Goal: Information Seeking & Learning: Learn about a topic

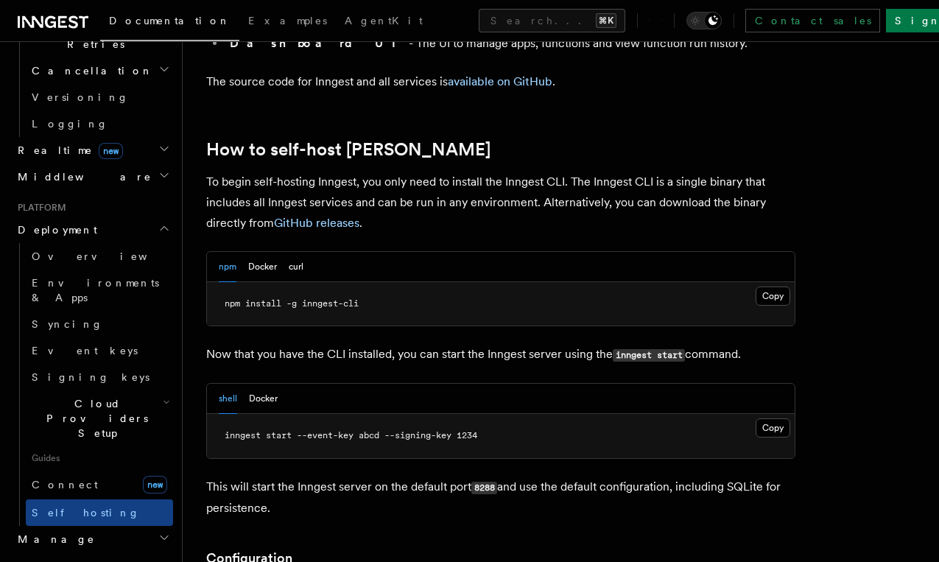
scroll to position [1607, 0]
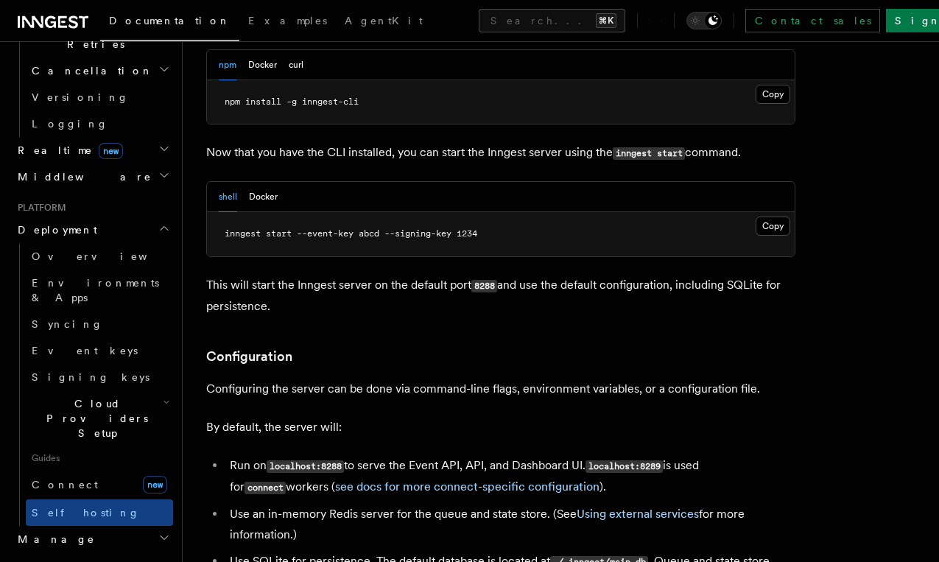
click at [0, 0] on link "Configuration" at bounding box center [0, 0] width 0 height 0
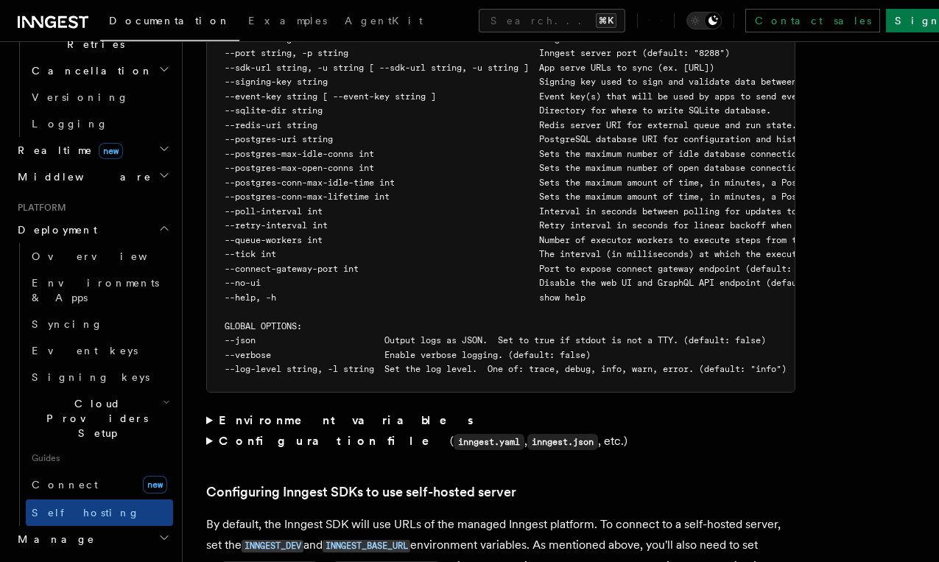
scroll to position [2797, 0]
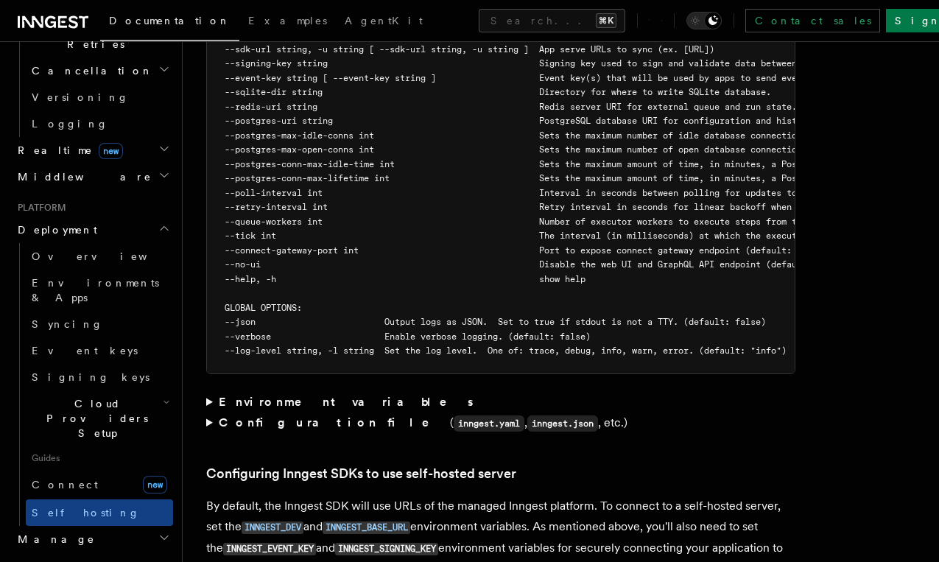
click at [295, 409] on strong "Environment variables" at bounding box center [347, 402] width 257 height 14
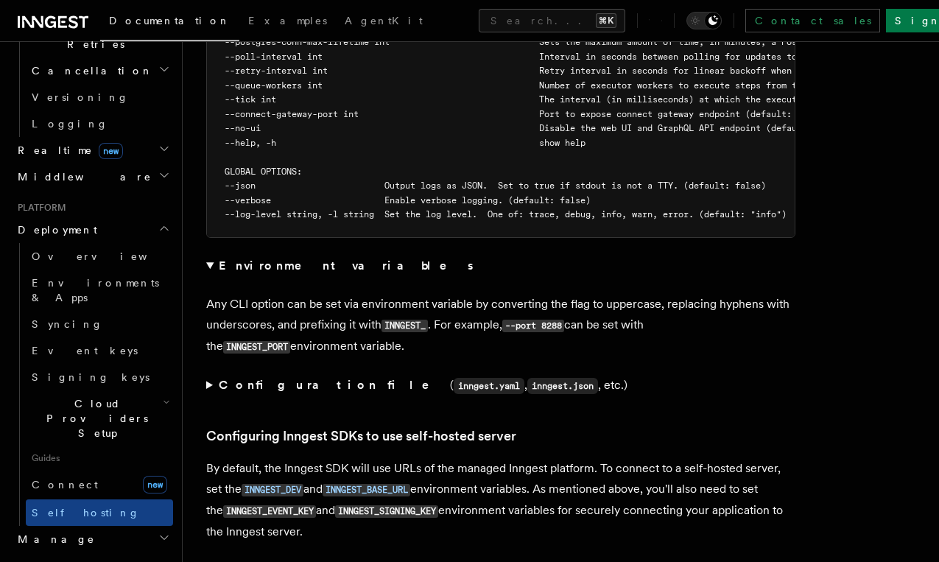
scroll to position [2932, 0]
click at [251, 273] on strong "Environment variables" at bounding box center [347, 266] width 257 height 14
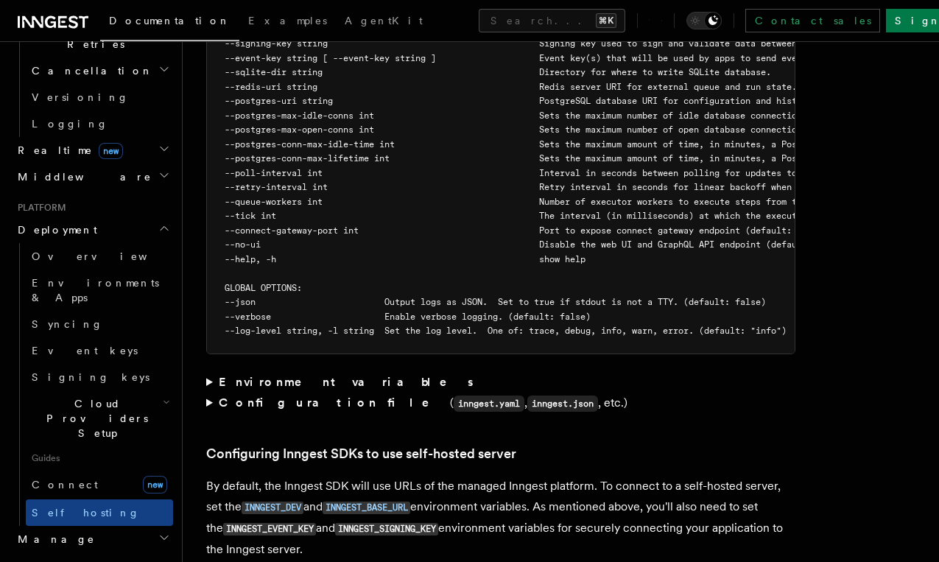
scroll to position [2813, 0]
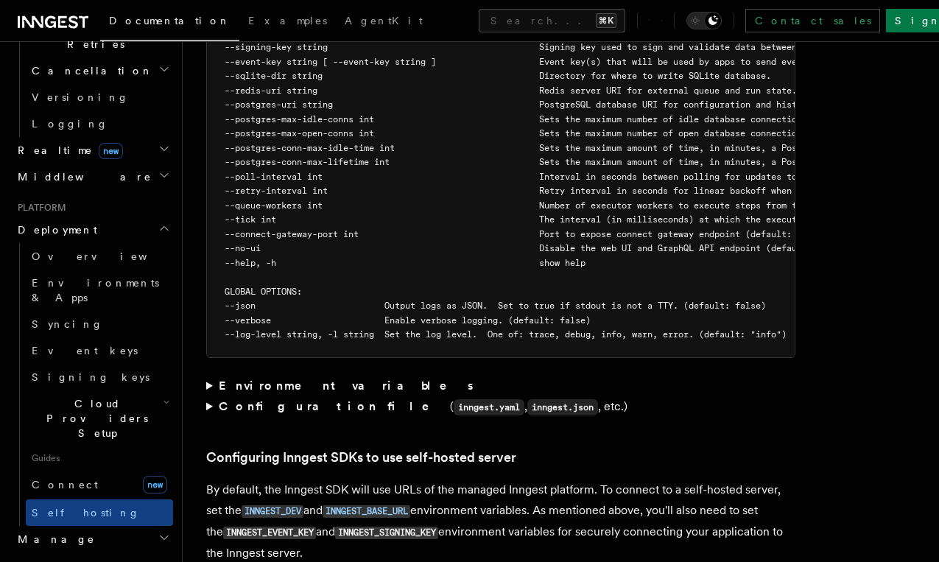
click at [250, 412] on strong "Configuration file" at bounding box center [334, 406] width 231 height 14
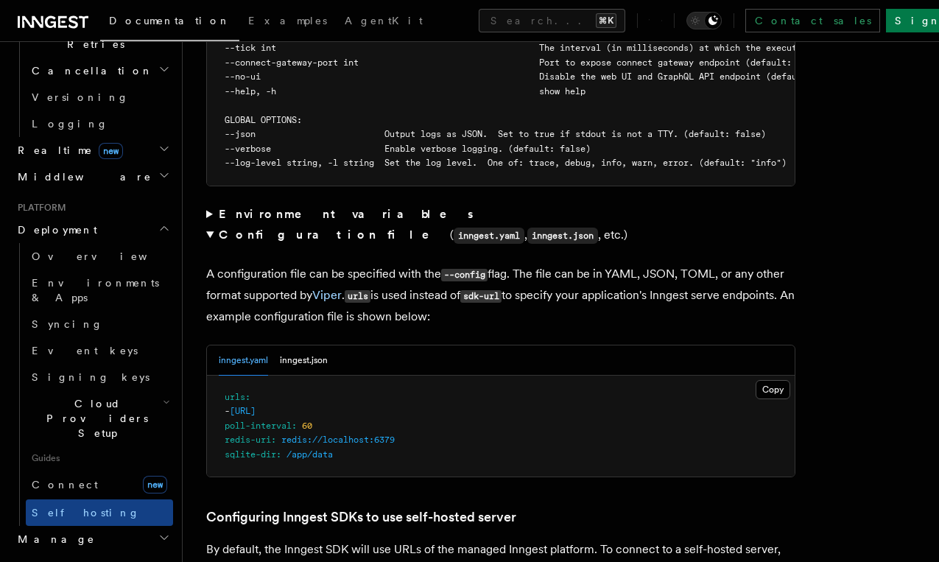
scroll to position [2985, 0]
click at [287, 367] on button "inngest.json" at bounding box center [304, 360] width 48 height 30
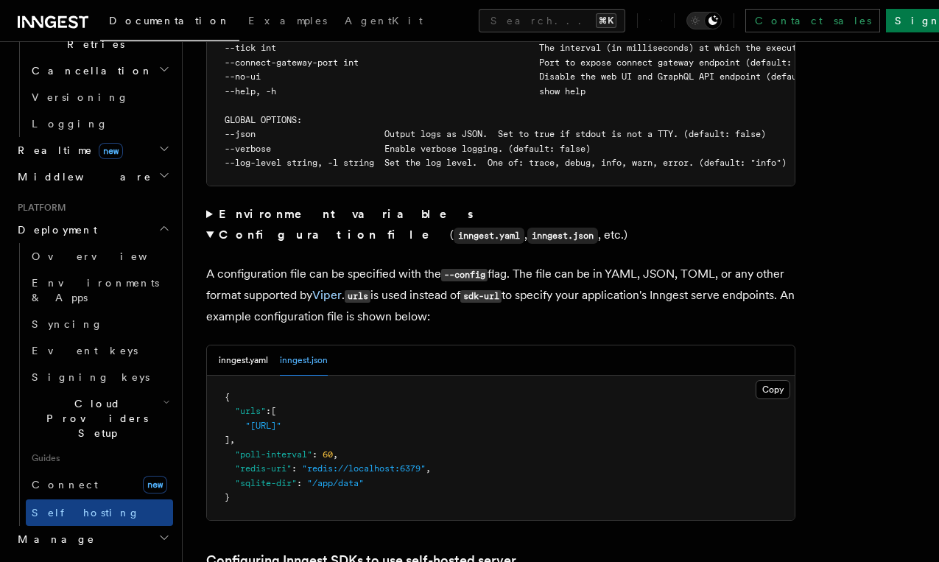
click at [264, 242] on strong "Configuration file" at bounding box center [334, 235] width 231 height 14
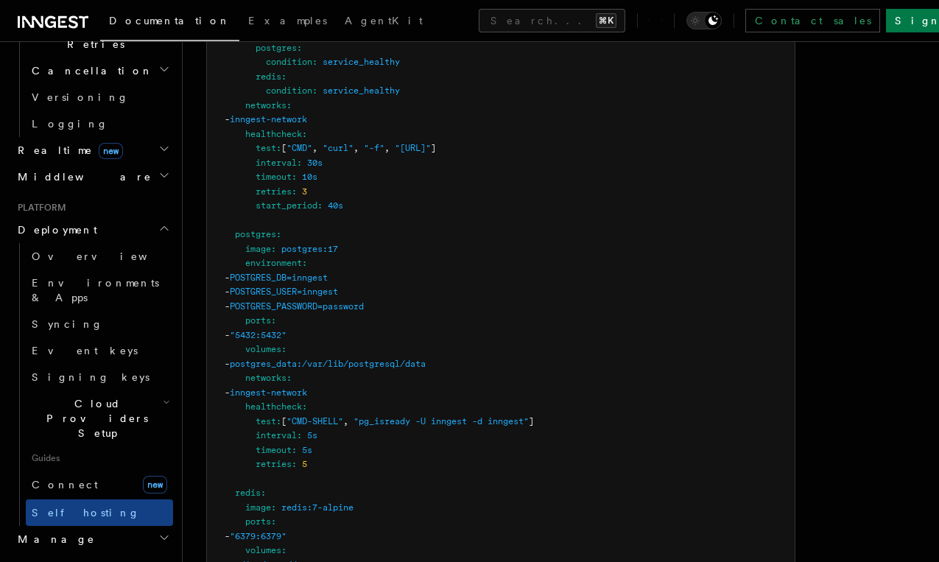
scroll to position [4240, 0]
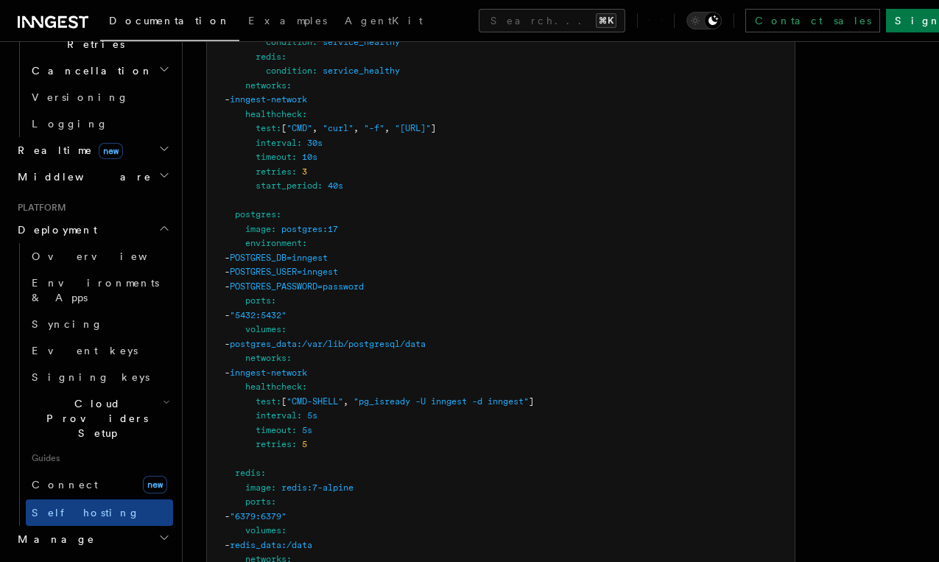
click at [540, 7] on div "Documentation Examples AgentKit Search... ⌘K Contact sales Sign Up" at bounding box center [469, 20] width 939 height 41
click at [540, 11] on button "Search... ⌘K" at bounding box center [552, 21] width 147 height 24
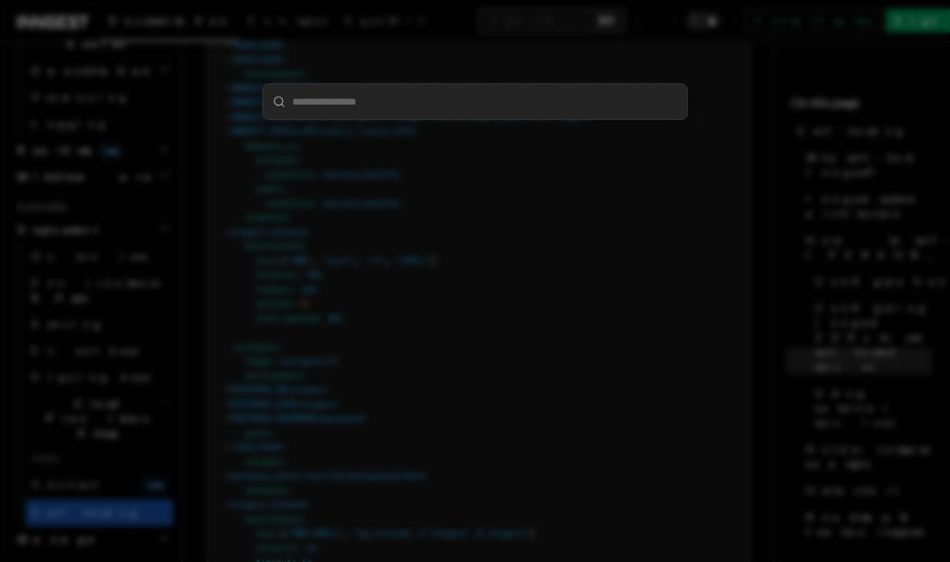
type input "**********"
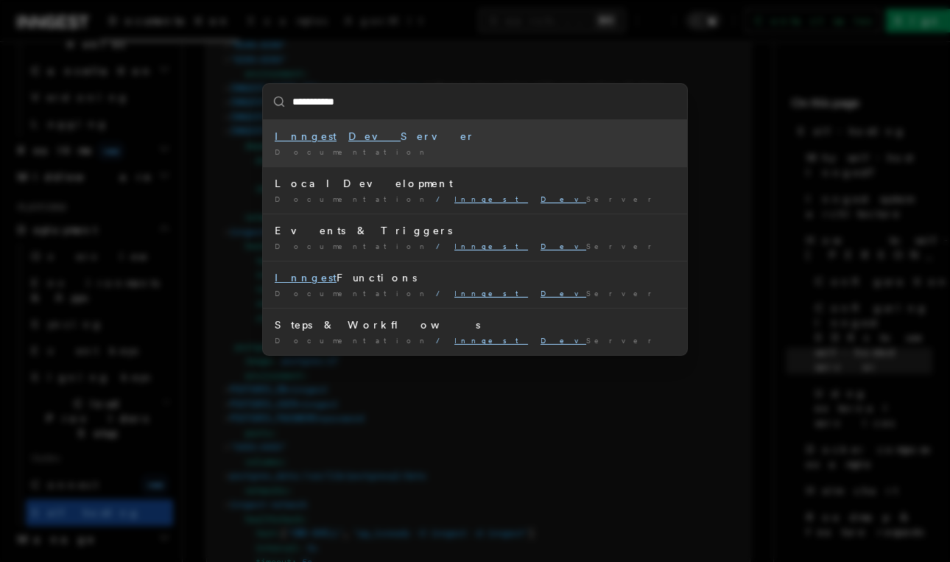
click at [340, 136] on div "Inngest Dev Server" at bounding box center [475, 136] width 401 height 15
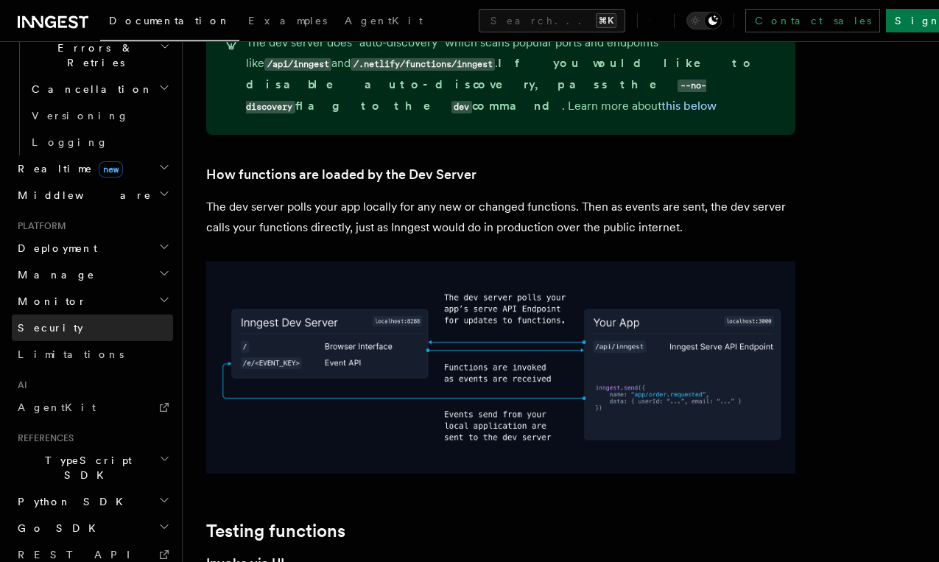
scroll to position [1646, 0]
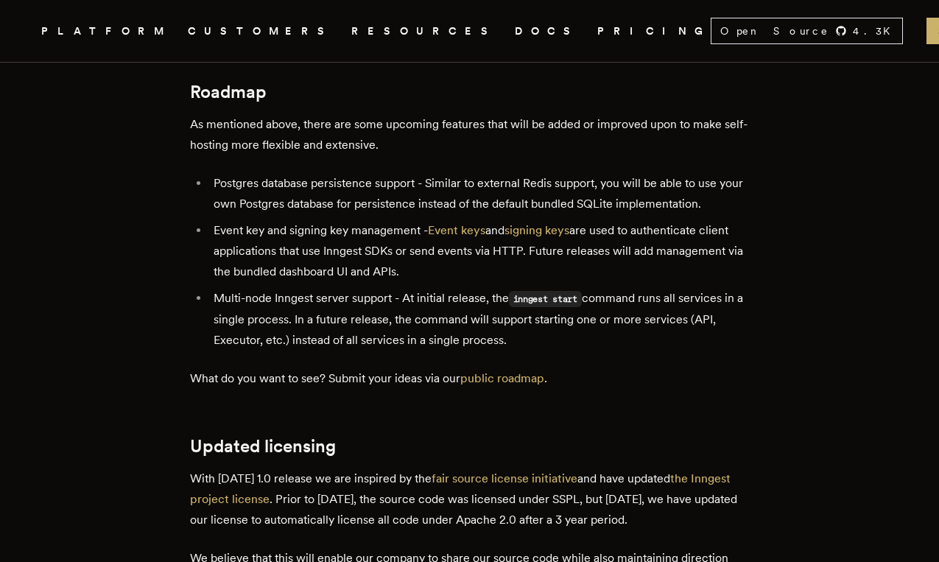
scroll to position [2555, 0]
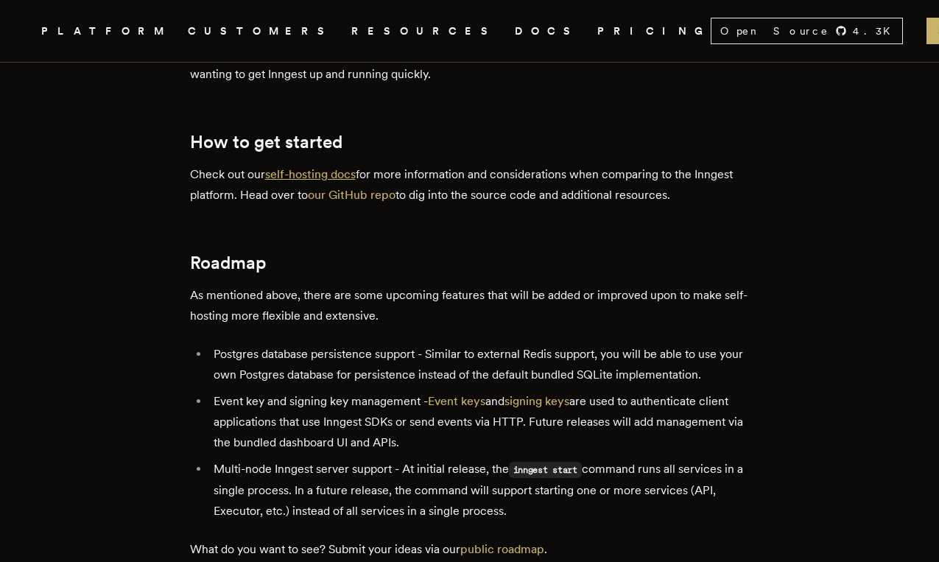
click at [343, 167] on link "self-hosting docs" at bounding box center [310, 174] width 91 height 14
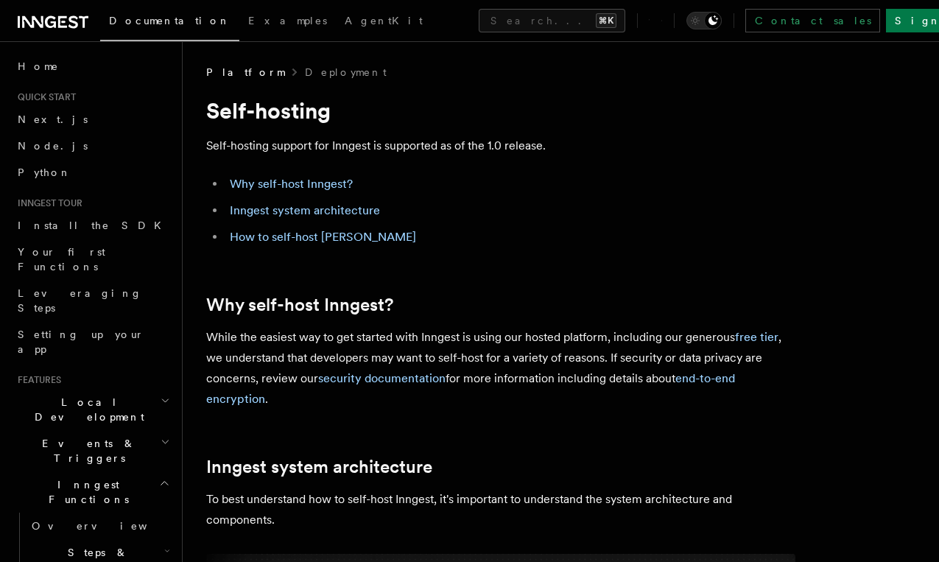
scroll to position [2047, 0]
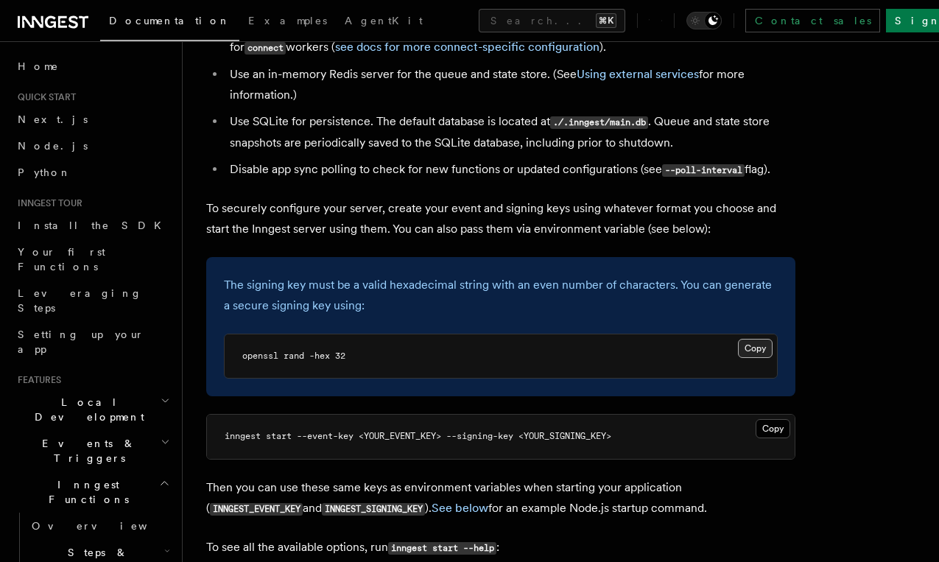
click at [738, 345] on button "Copy Copied" at bounding box center [755, 348] width 35 height 19
click at [738, 340] on button "Copy Copied" at bounding box center [755, 348] width 35 height 19
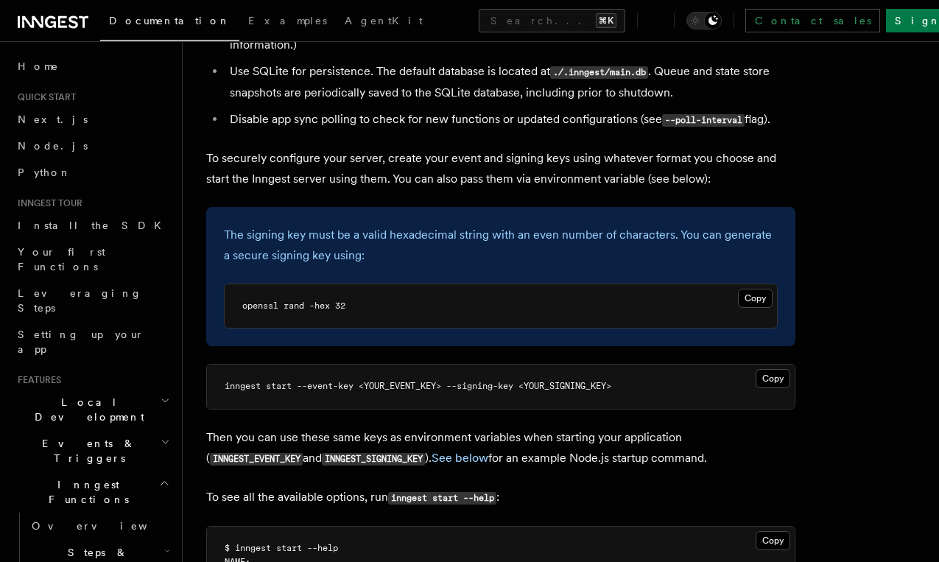
scroll to position [2104, 0]
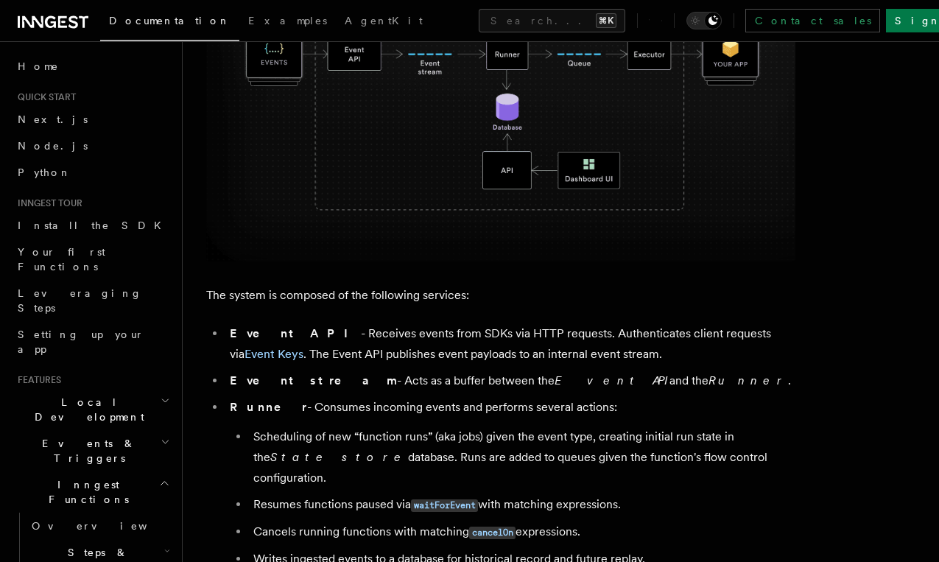
scroll to position [758, 0]
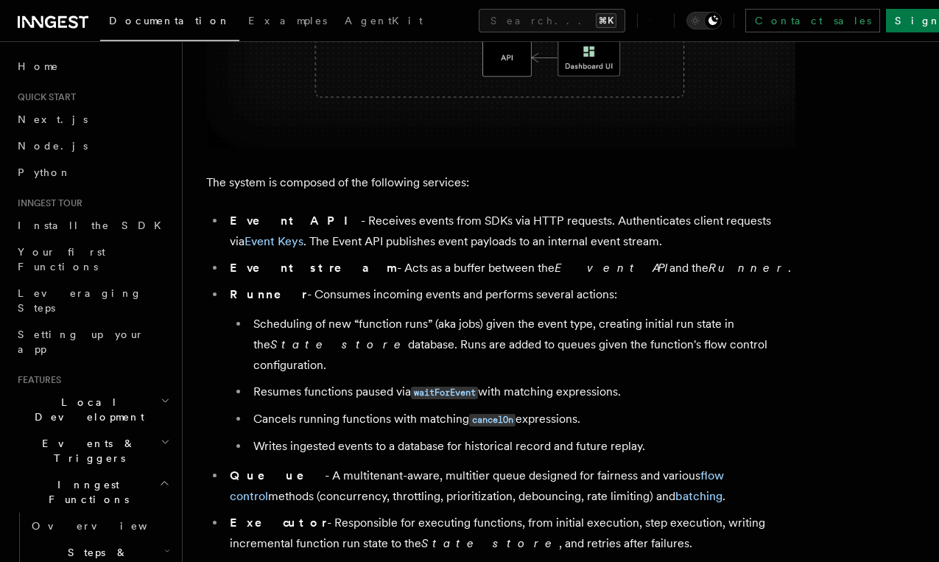
click at [0, 0] on span "Roadmap & feature requests" at bounding box center [0, 0] width 0 height 0
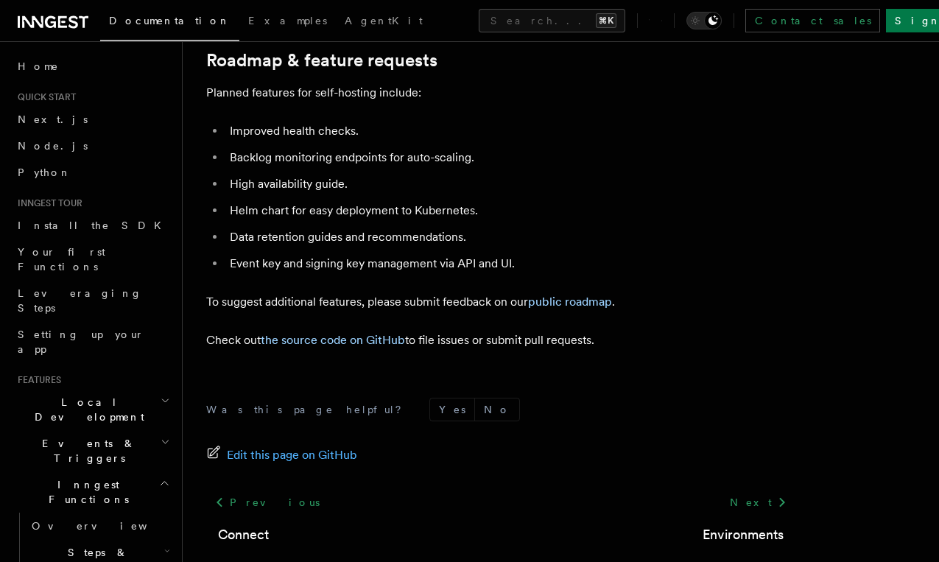
scroll to position [5719, 0]
click at [0, 0] on span "Helm chart" at bounding box center [0, 0] width 0 height 0
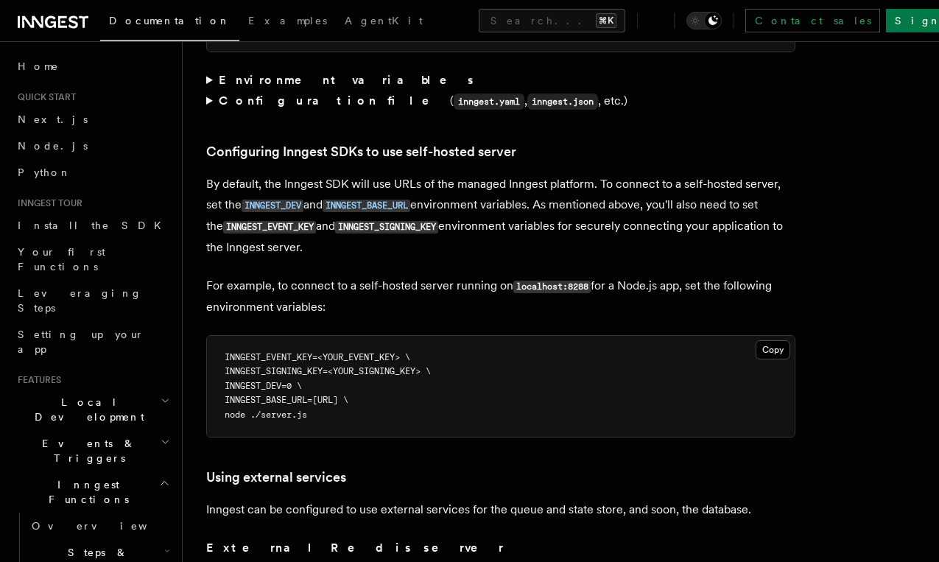
scroll to position [3116, 0]
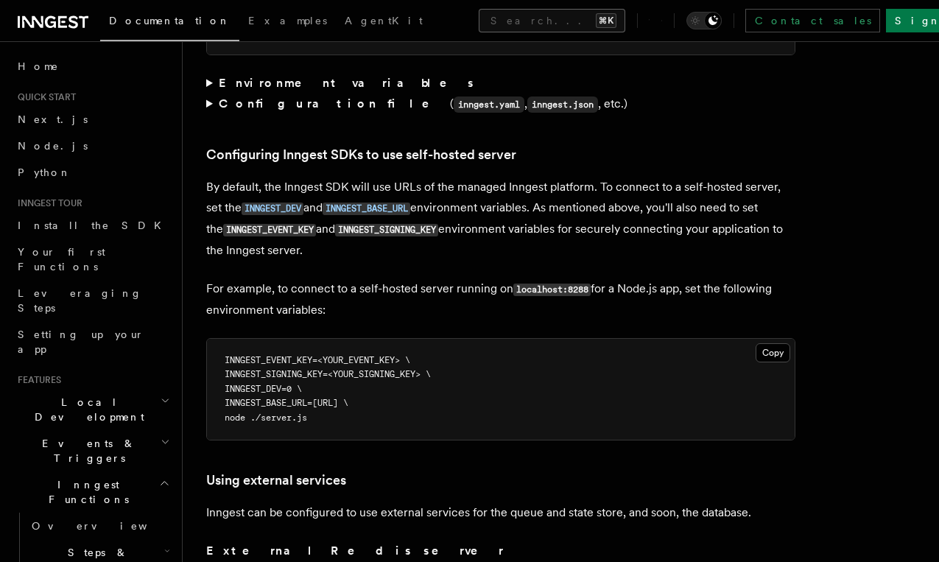
click at [479, 20] on button "Search... ⌘K" at bounding box center [552, 21] width 147 height 24
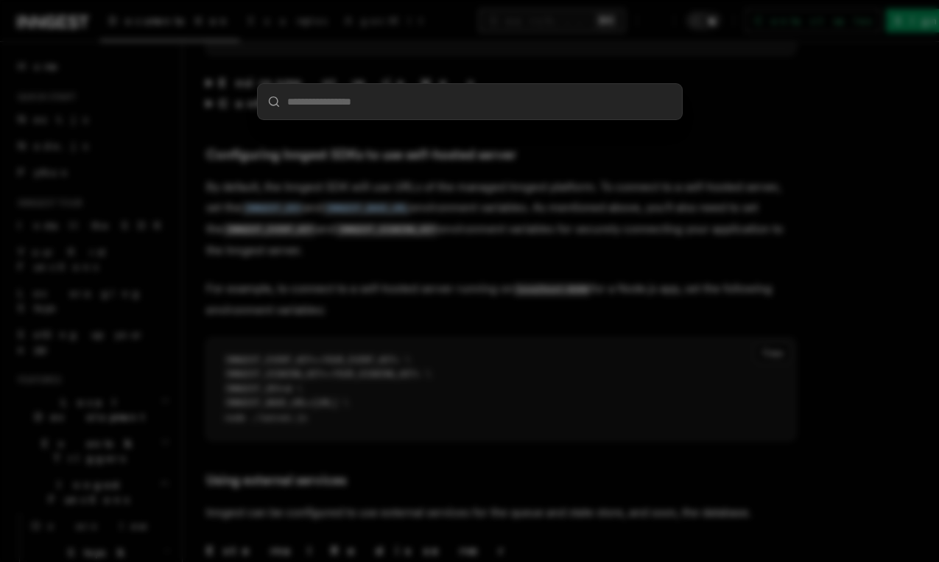
scroll to position [3081, 0]
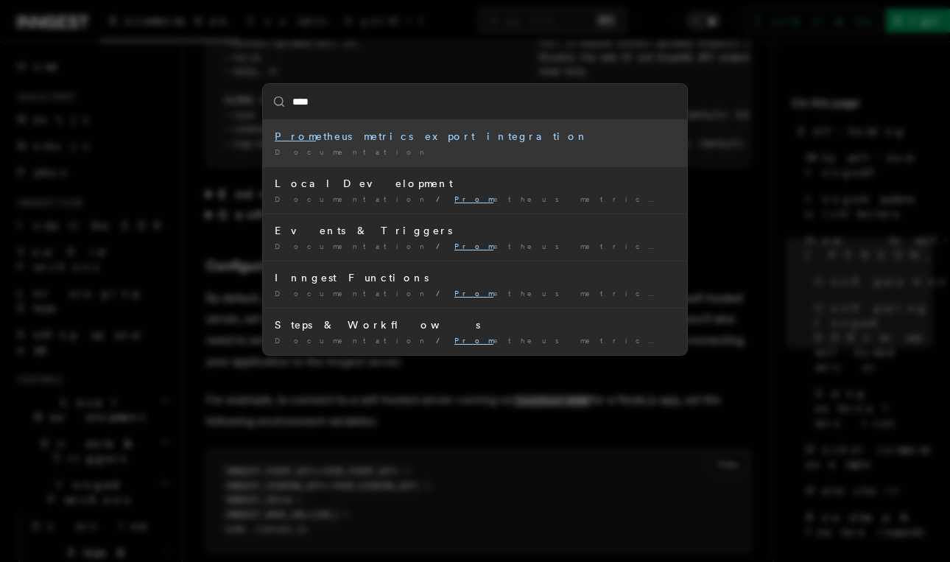
type input "*****"
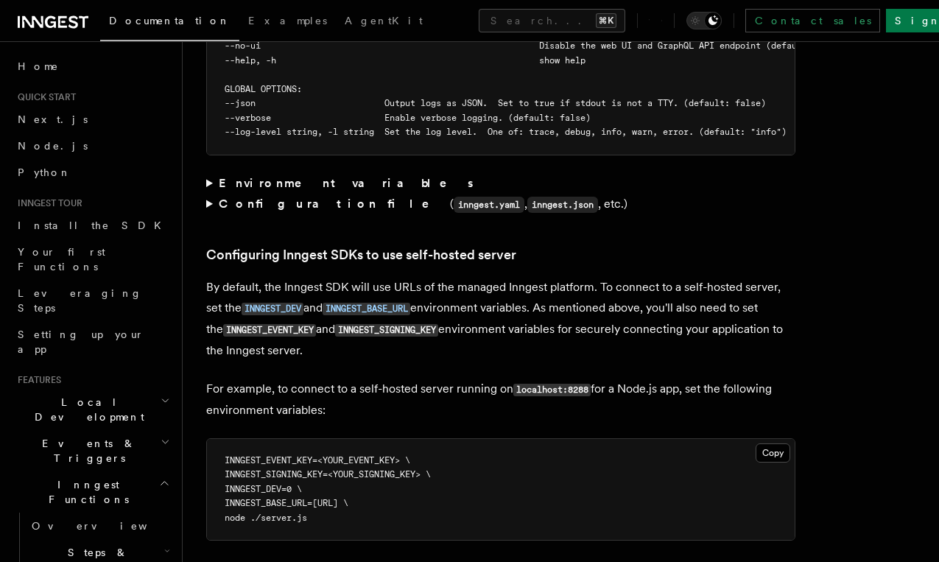
scroll to position [3172, 0]
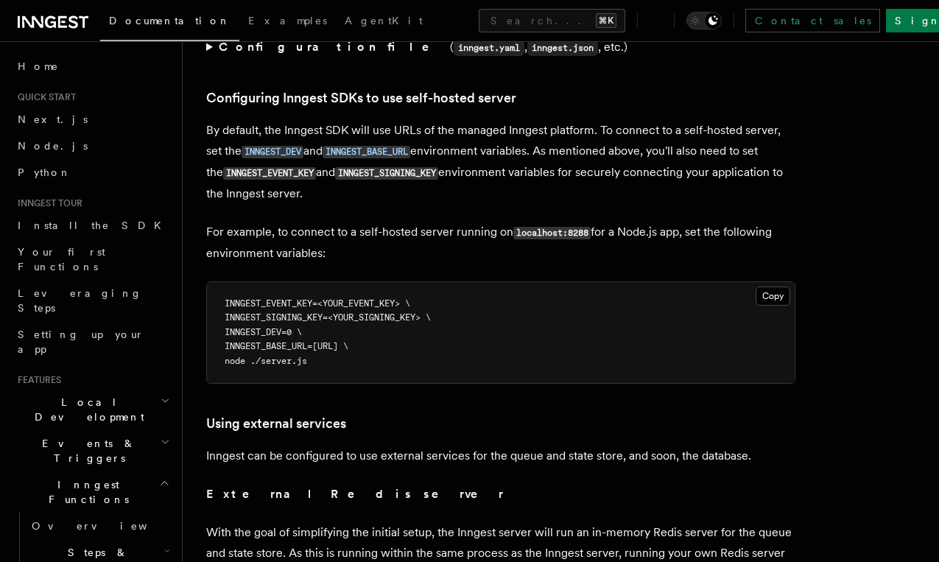
click at [0, 0] on span "Docker compose example" at bounding box center [0, 0] width 0 height 0
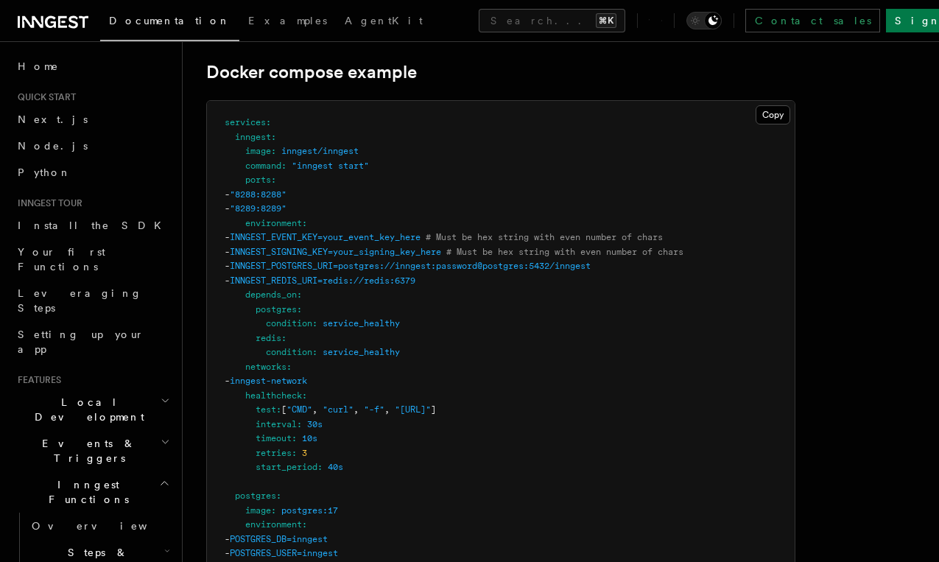
scroll to position [3960, 0]
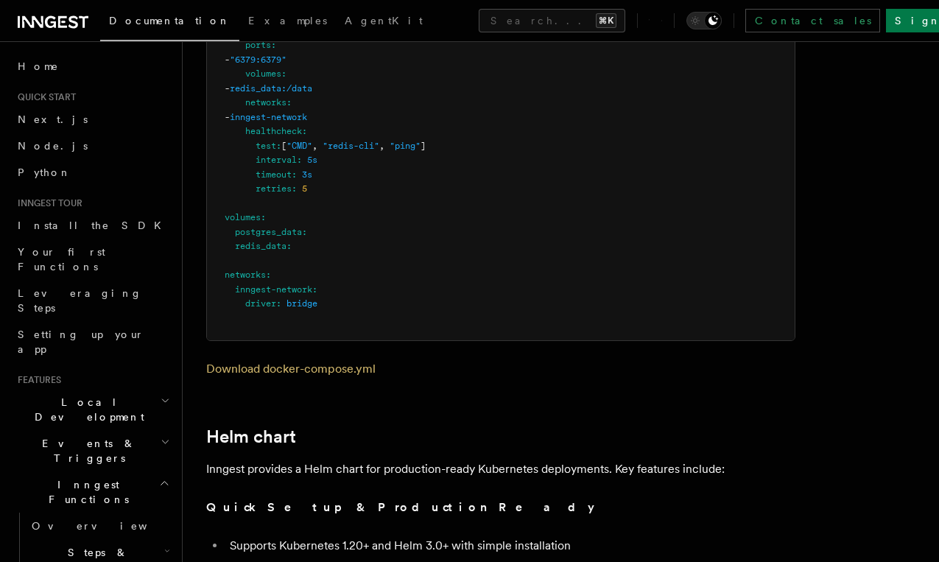
scroll to position [5073, 0]
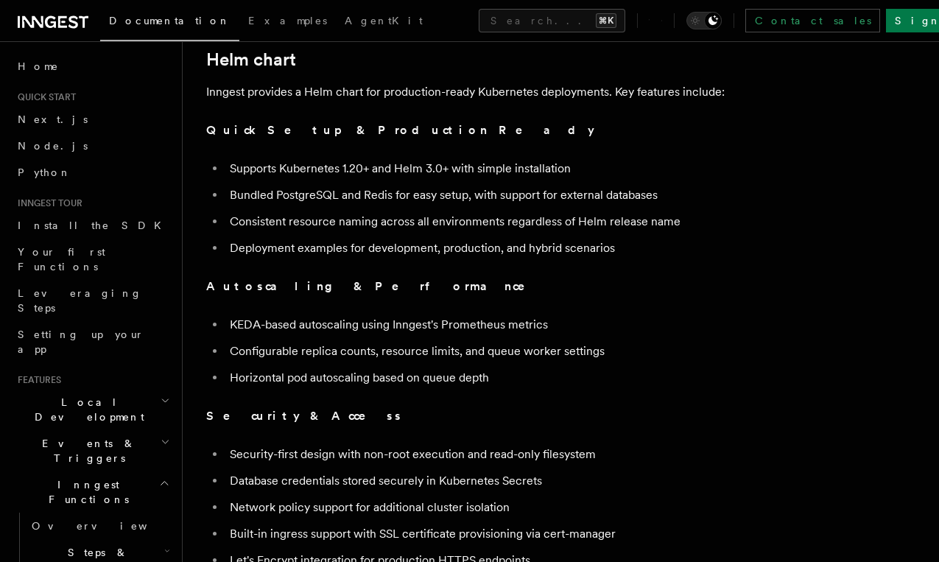
click at [0, 0] on link "Helm chart" at bounding box center [0, 0] width 0 height 0
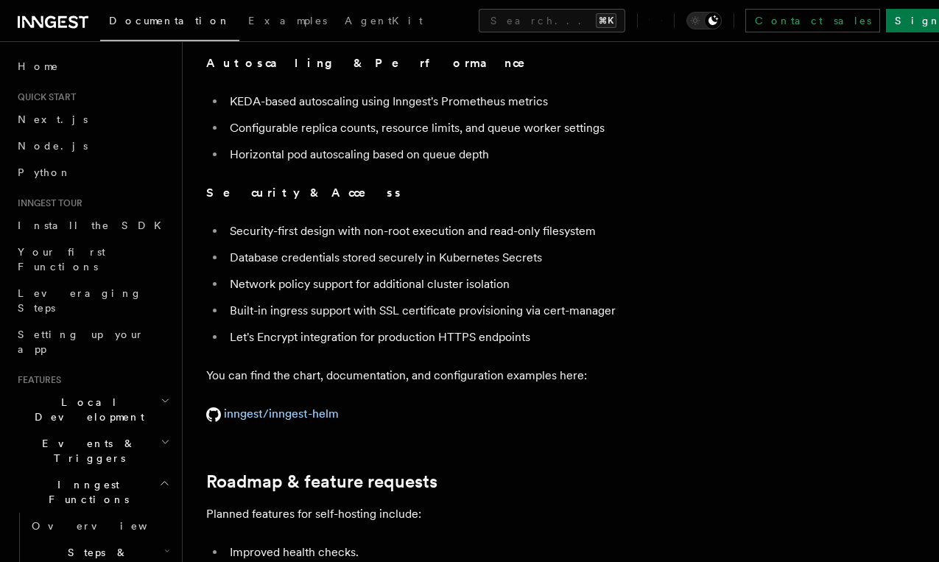
scroll to position [5296, 0]
click at [290, 421] on link "inngest/inngest-helm" at bounding box center [272, 414] width 133 height 14
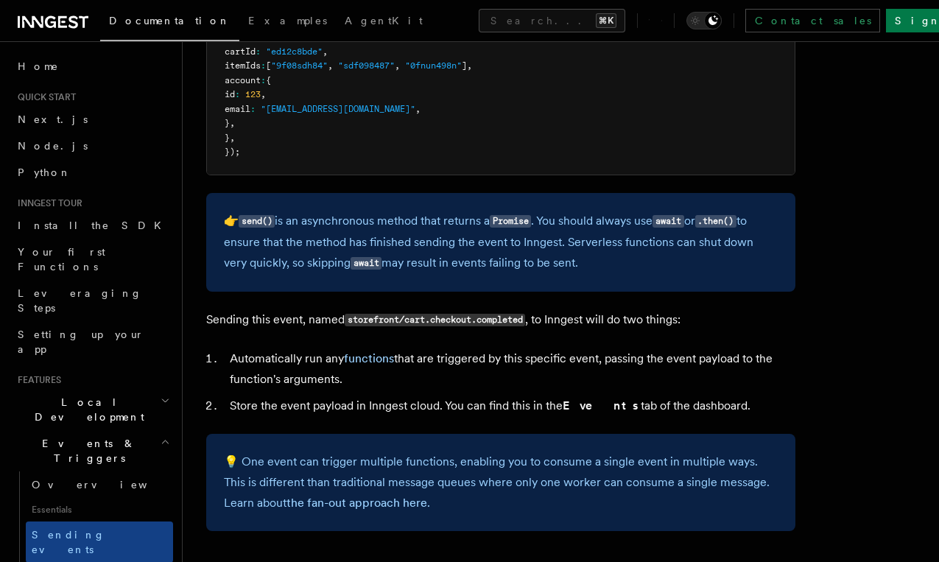
scroll to position [618, 0]
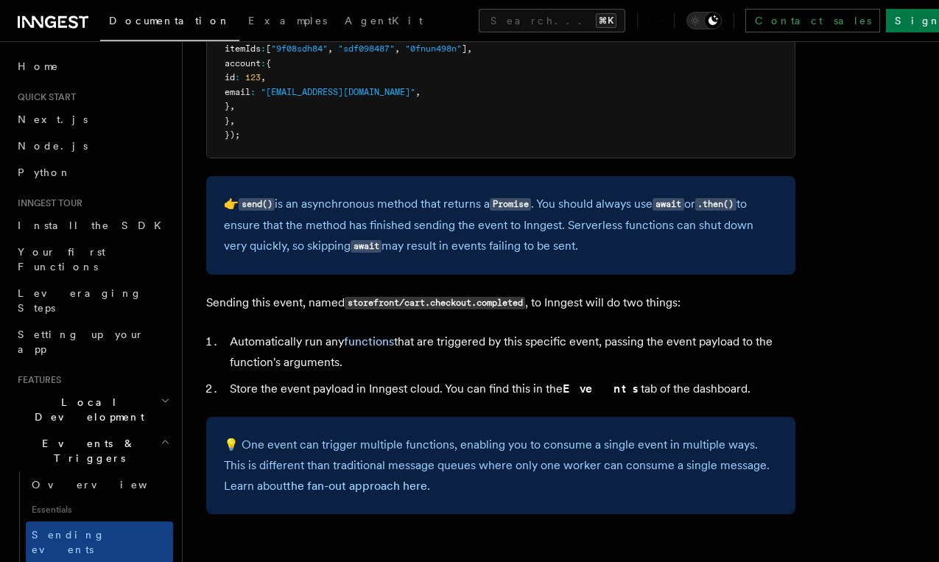
click at [0, 0] on span "Send events via HTTP (Event API)" at bounding box center [0, 0] width 0 height 0
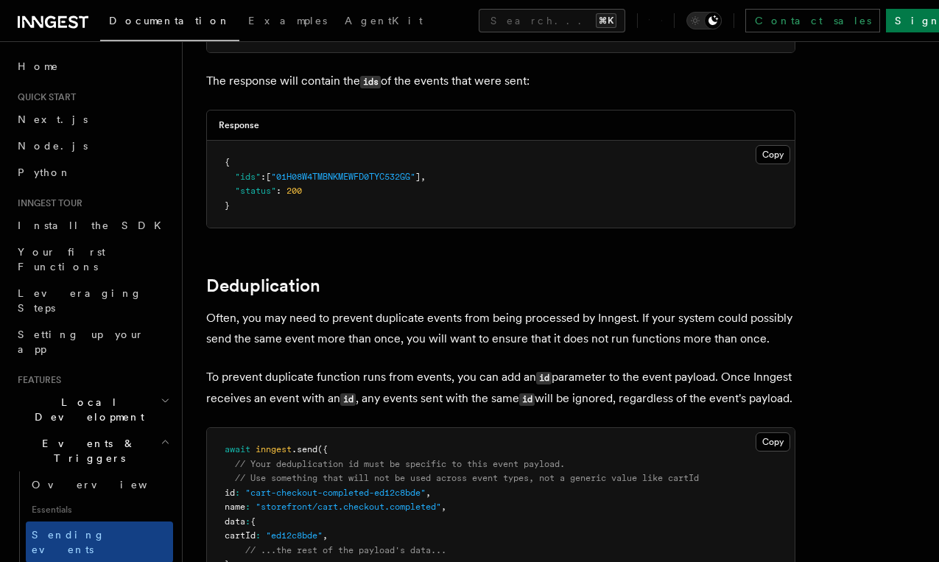
scroll to position [3523, 0]
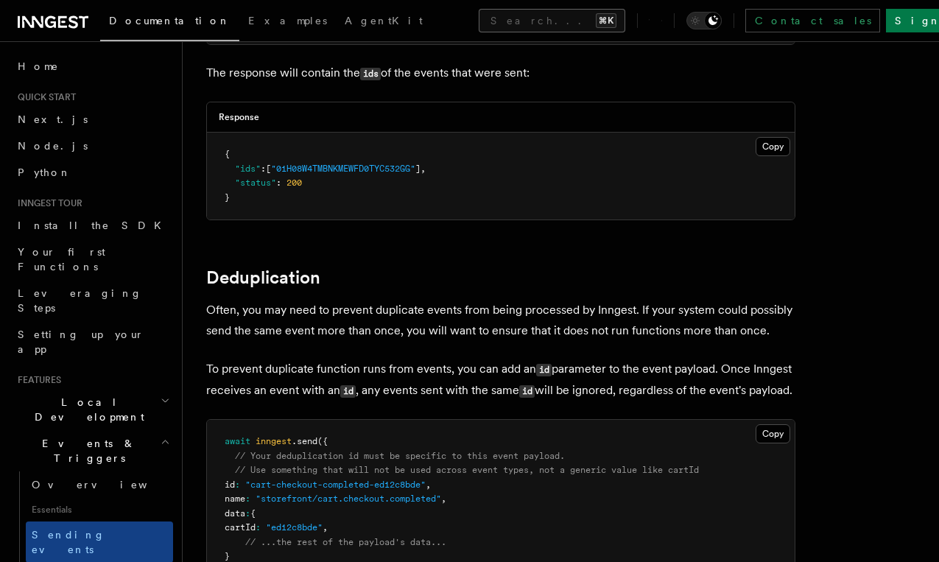
click at [479, 17] on button "Search... ⌘K" at bounding box center [552, 21] width 147 height 24
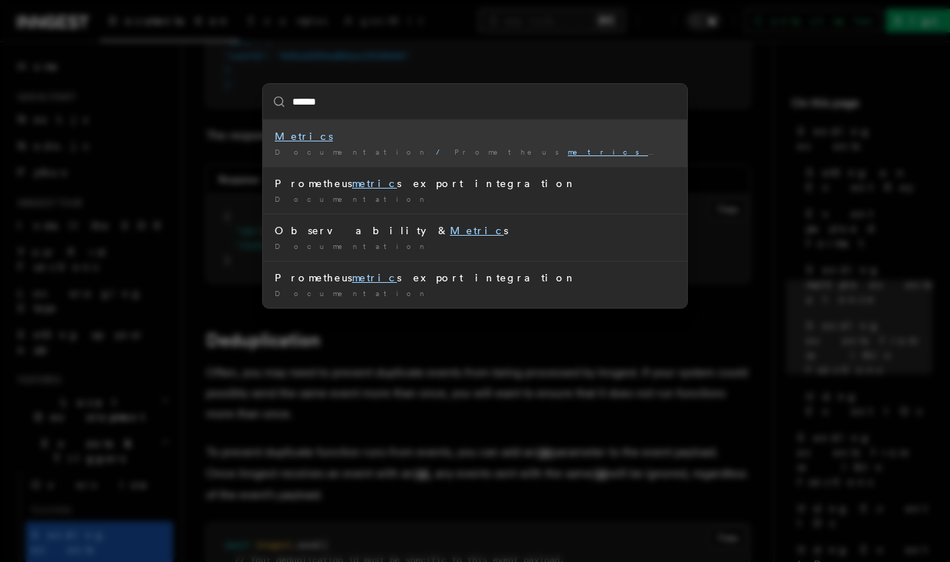
type input "*******"
